Goal: Book appointment/travel/reservation

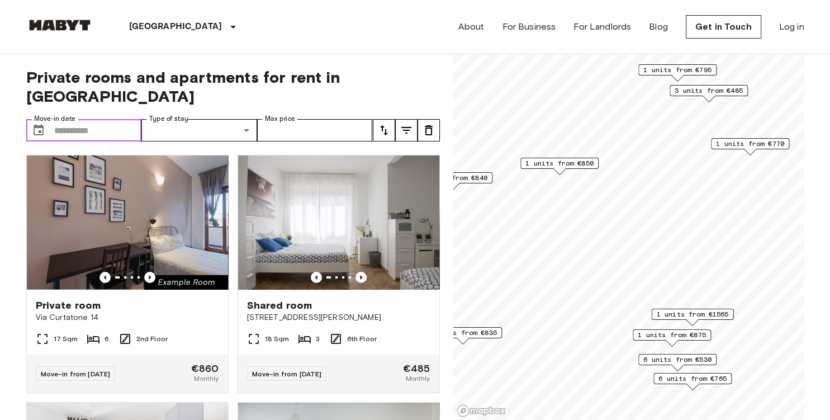
click at [82, 119] on input "Move-in date" at bounding box center [98, 130] width 88 height 22
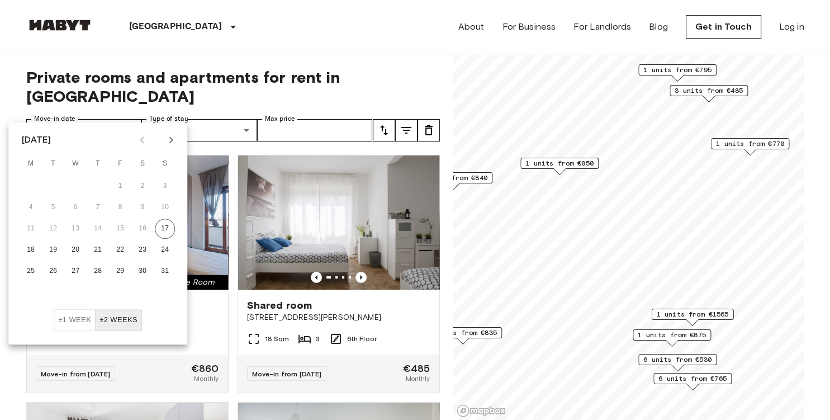
click at [170, 143] on icon "Next month" at bounding box center [171, 139] width 4 height 7
click at [143, 187] on button "1" at bounding box center [142, 186] width 20 height 20
type input "**********"
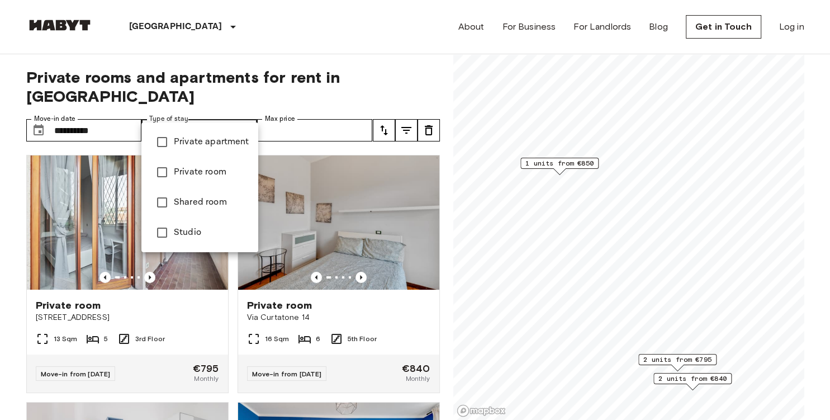
click at [362, 52] on div at bounding box center [415, 210] width 830 height 420
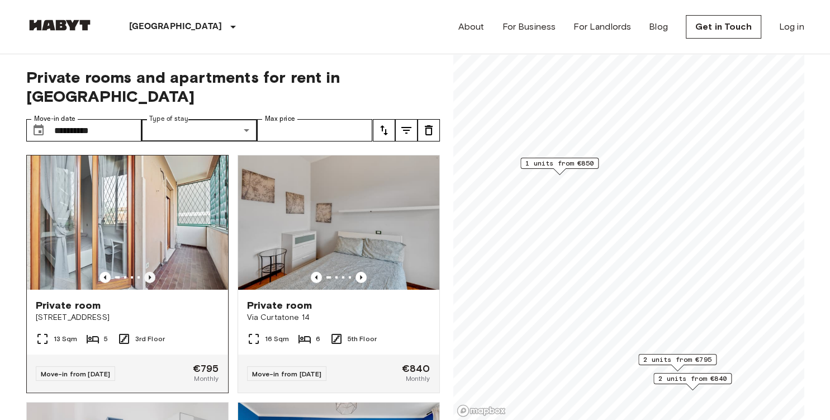
click at [148, 272] on icon "Previous image" at bounding box center [149, 277] width 11 height 11
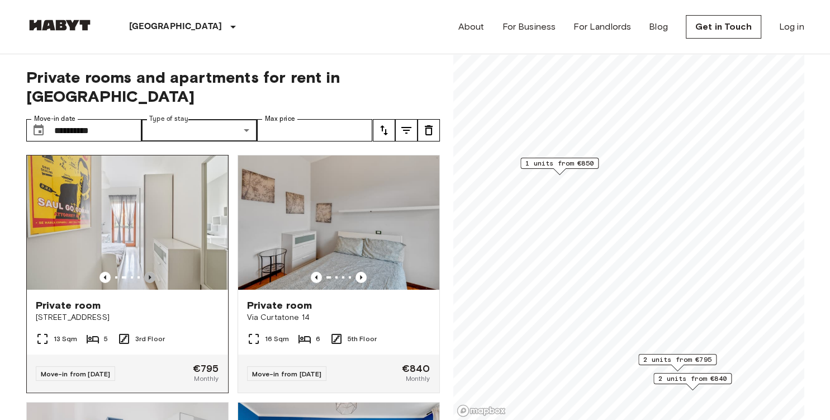
click at [148, 272] on icon "Previous image" at bounding box center [149, 277] width 11 height 11
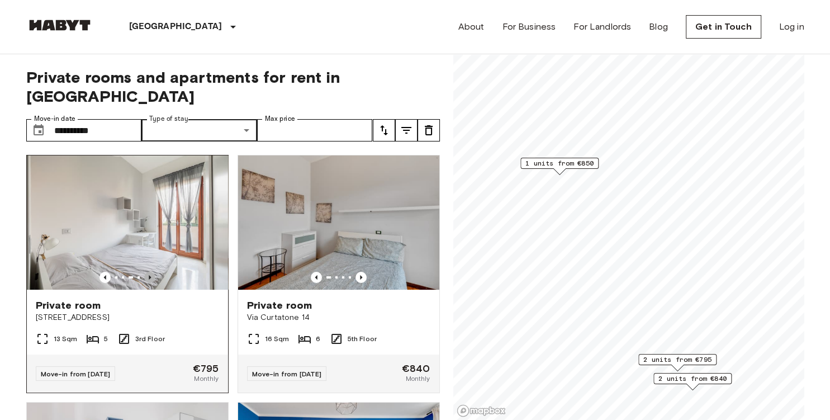
click at [148, 272] on icon "Previous image" at bounding box center [149, 277] width 11 height 11
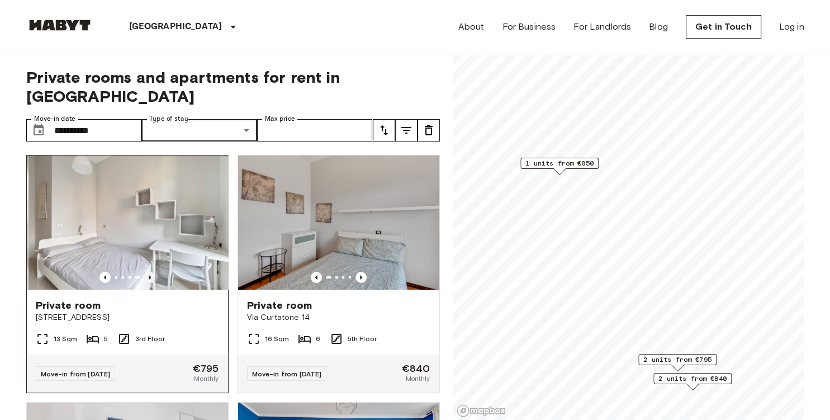
click at [148, 272] on icon "Previous image" at bounding box center [149, 277] width 11 height 11
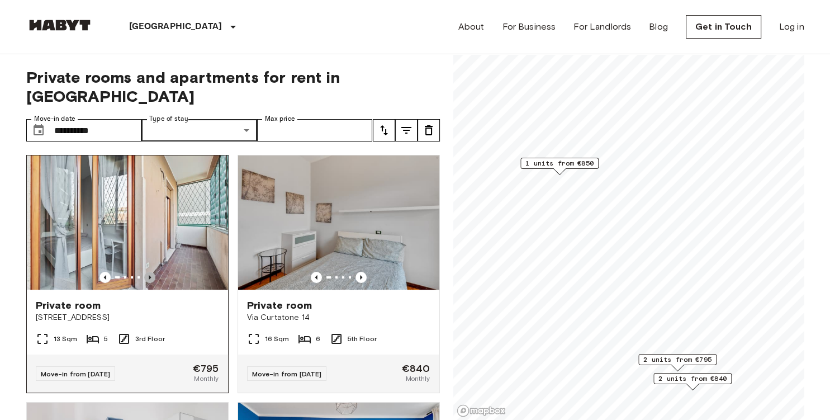
click at [148, 272] on icon "Previous image" at bounding box center [149, 277] width 11 height 11
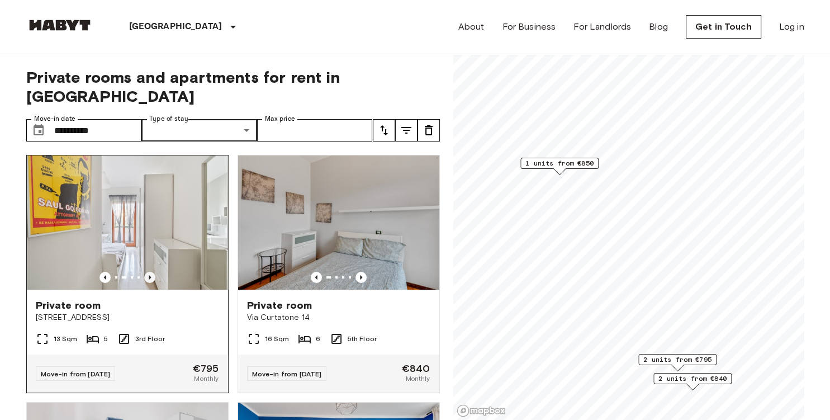
click at [148, 272] on icon "Previous image" at bounding box center [149, 277] width 11 height 11
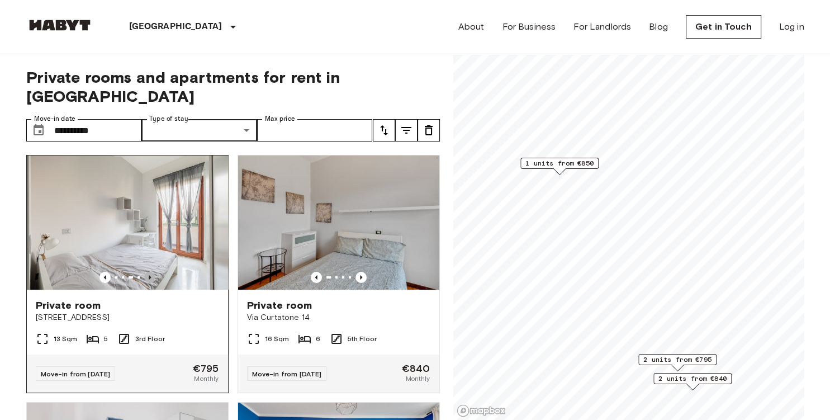
click at [148, 272] on icon "Previous image" at bounding box center [149, 277] width 11 height 11
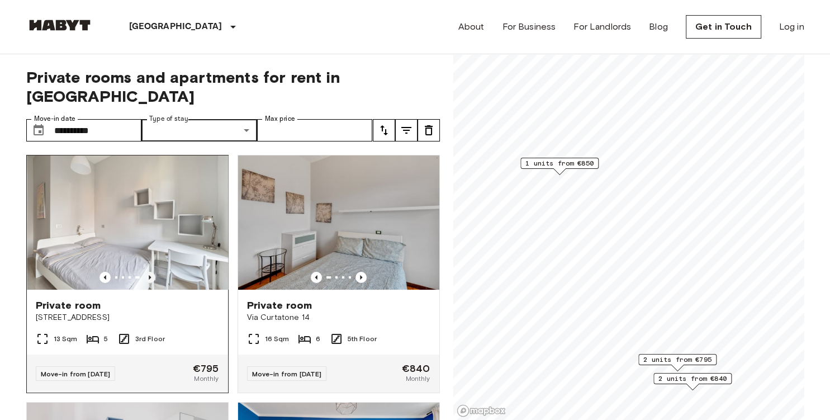
click at [148, 272] on icon "Previous image" at bounding box center [149, 277] width 11 height 11
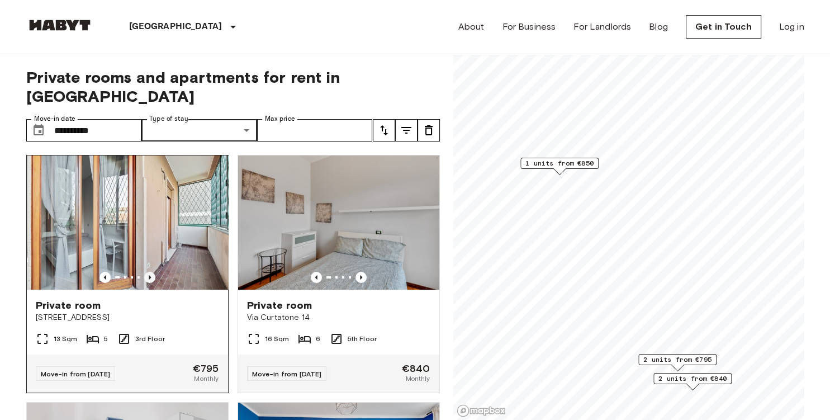
click at [148, 272] on icon "Previous image" at bounding box center [149, 277] width 11 height 11
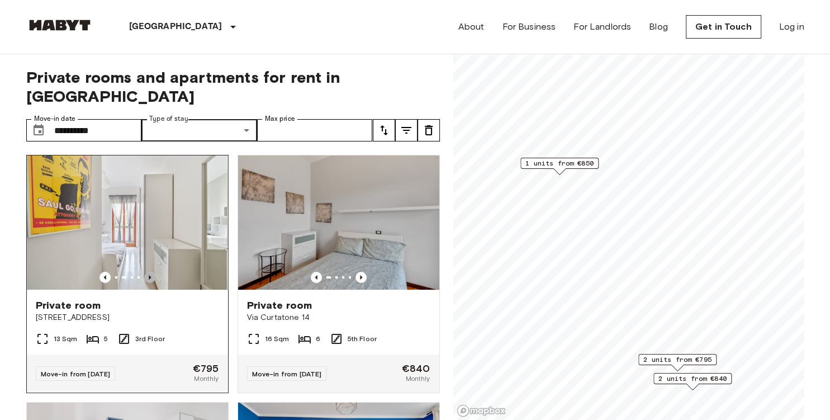
click at [148, 272] on icon "Previous image" at bounding box center [149, 277] width 11 height 11
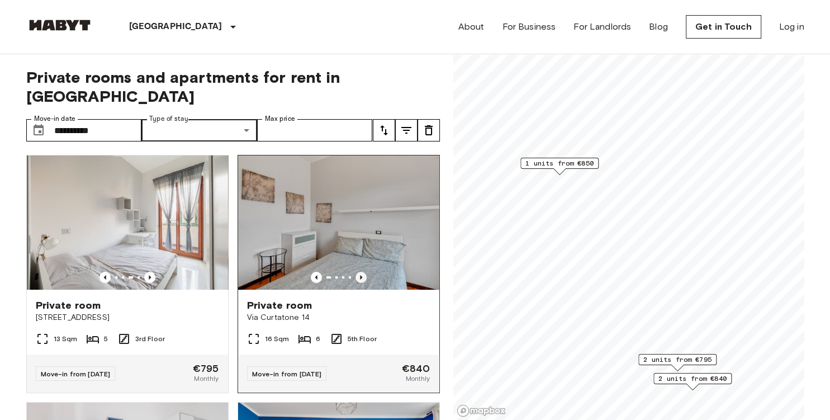
click at [359, 272] on icon "Previous image" at bounding box center [360, 277] width 11 height 11
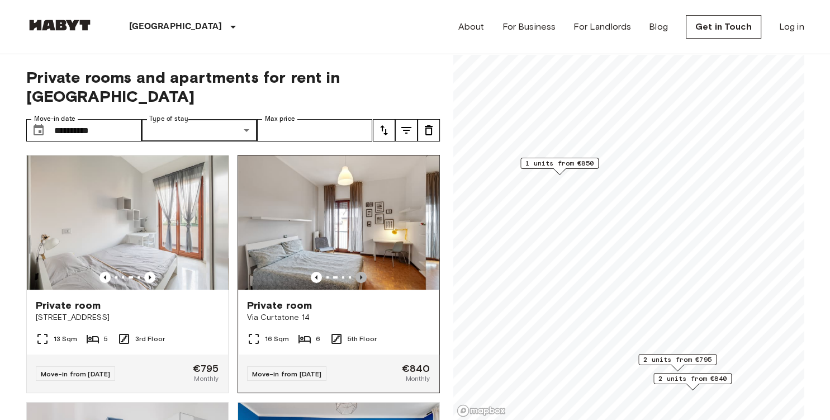
click at [359, 272] on icon "Previous image" at bounding box center [360, 277] width 11 height 11
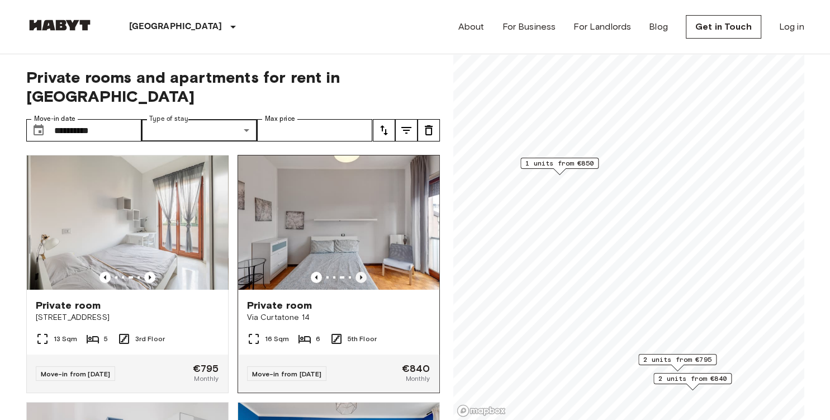
click at [359, 272] on icon "Previous image" at bounding box center [360, 277] width 11 height 11
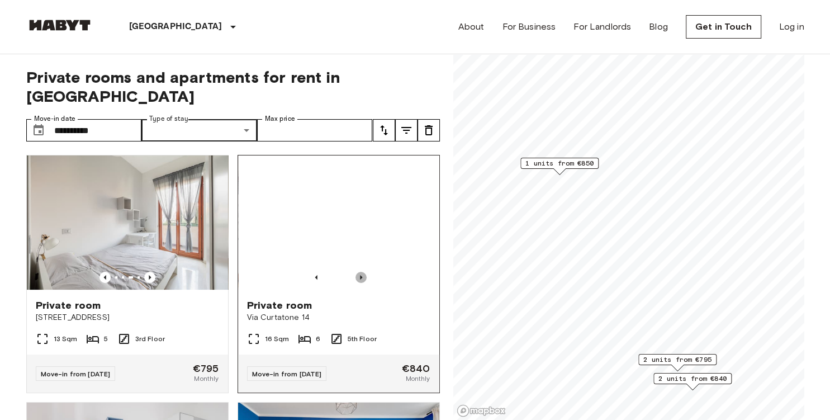
click at [359, 272] on icon "Previous image" at bounding box center [360, 277] width 11 height 11
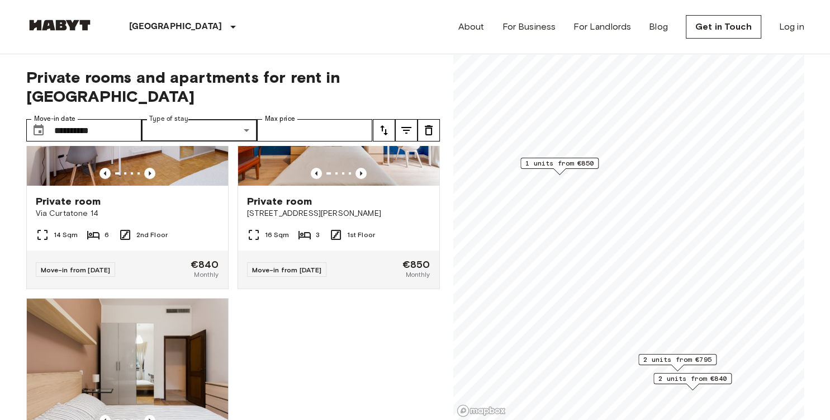
scroll to position [469, 0]
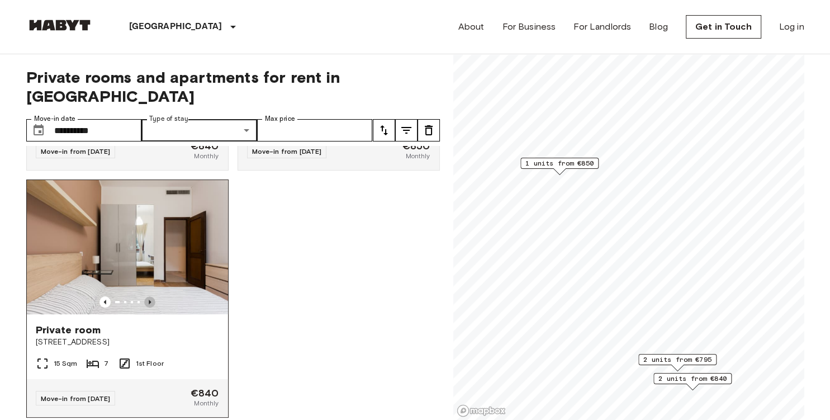
click at [148, 296] on icon "Previous image" at bounding box center [149, 301] width 11 height 11
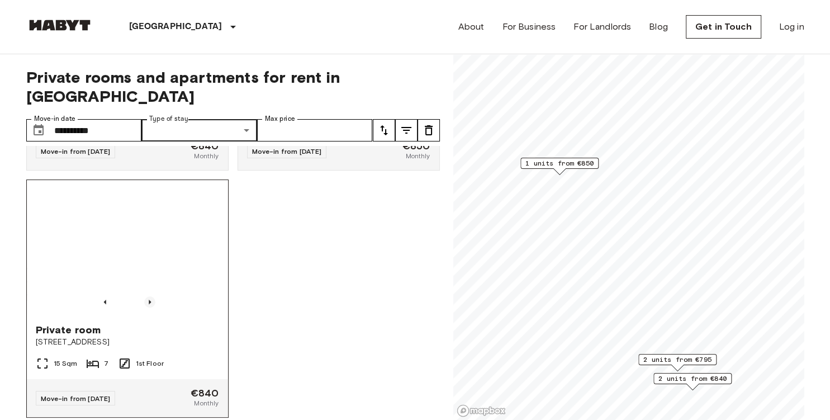
click at [148, 296] on icon "Previous image" at bounding box center [149, 301] width 11 height 11
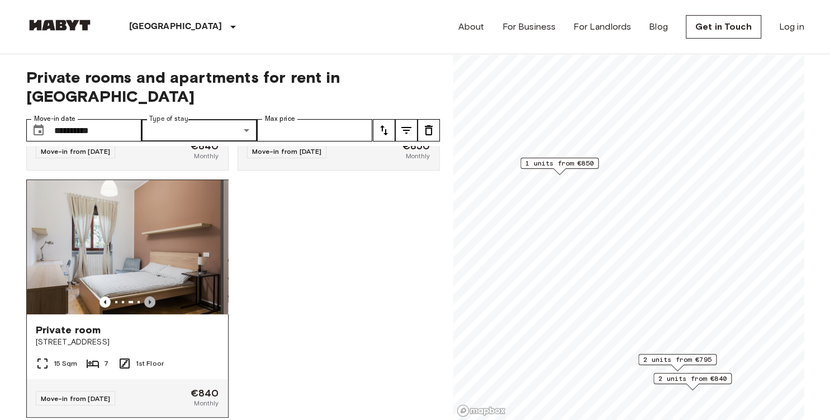
click at [148, 296] on icon "Previous image" at bounding box center [149, 301] width 11 height 11
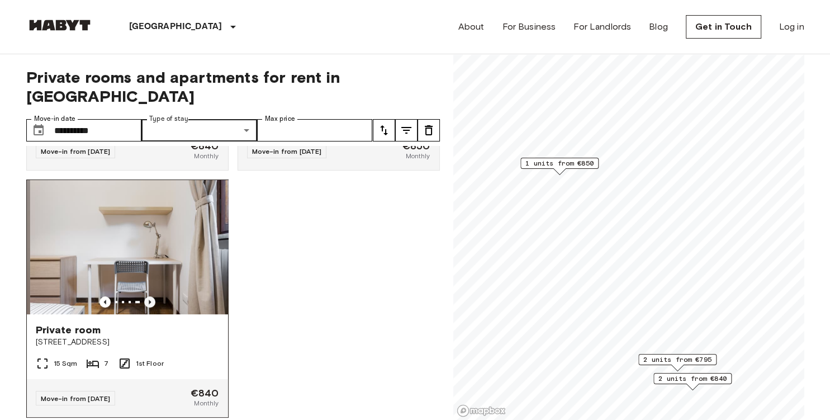
click at [148, 296] on icon "Previous image" at bounding box center [149, 301] width 11 height 11
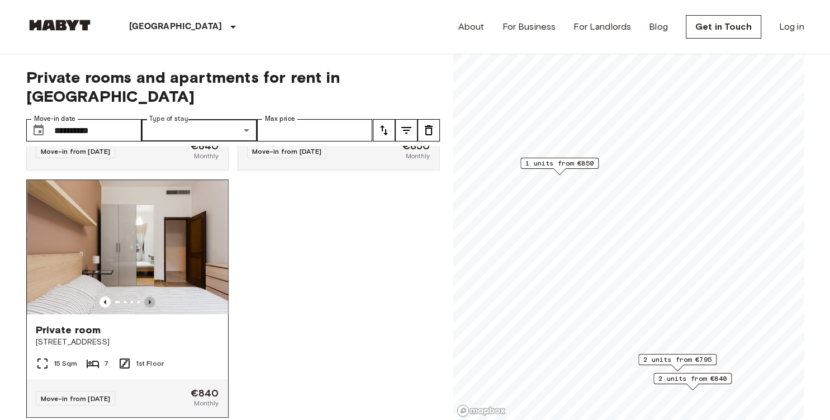
click at [148, 296] on icon "Previous image" at bounding box center [149, 301] width 11 height 11
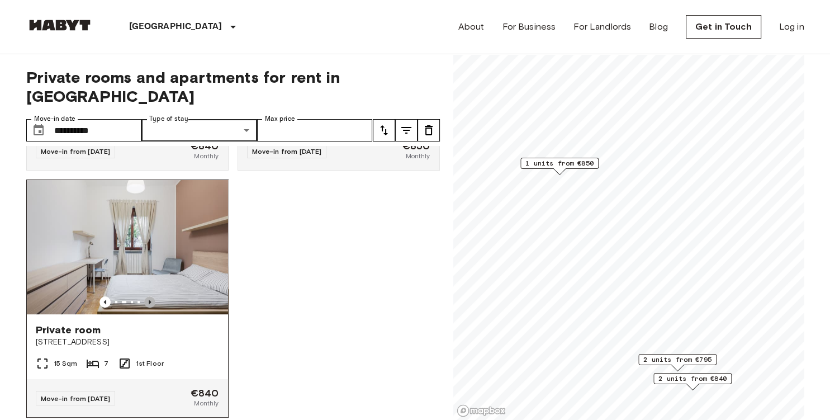
click at [148, 296] on icon "Previous image" at bounding box center [149, 301] width 11 height 11
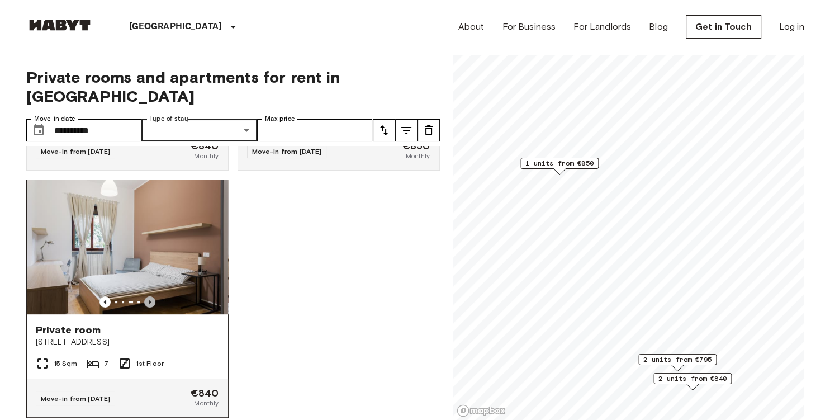
click at [148, 296] on icon "Previous image" at bounding box center [149, 301] width 11 height 11
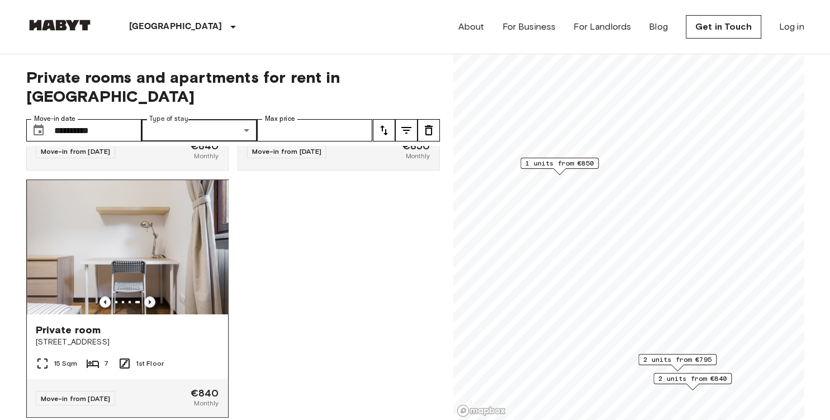
click at [148, 296] on icon "Previous image" at bounding box center [149, 301] width 11 height 11
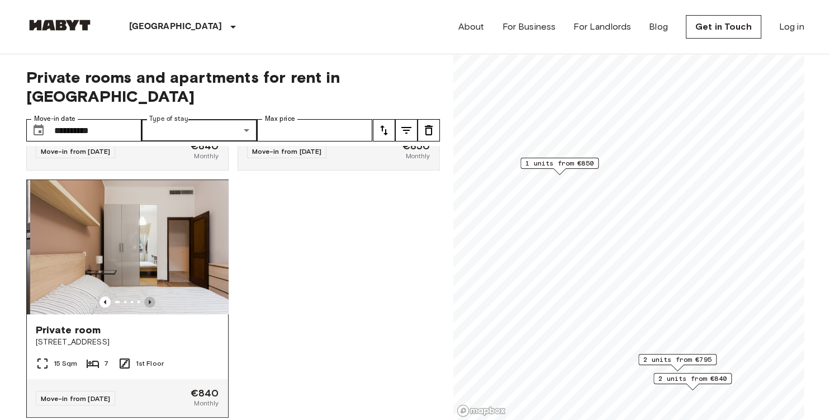
click at [148, 296] on icon "Previous image" at bounding box center [149, 301] width 11 height 11
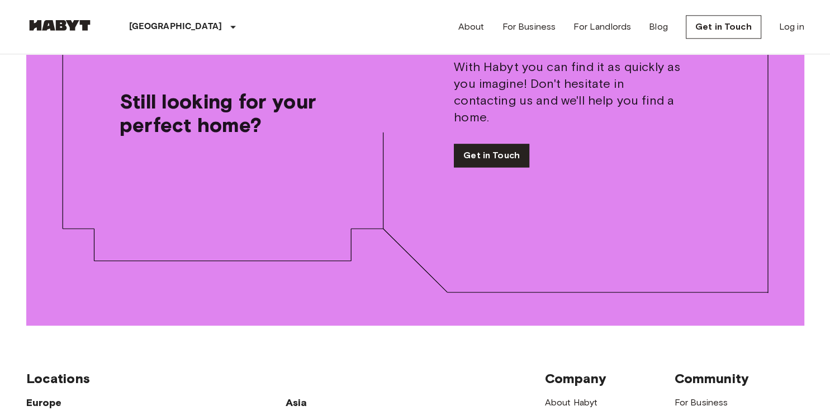
scroll to position [1780, 0]
